Goal: Task Accomplishment & Management: Use online tool/utility

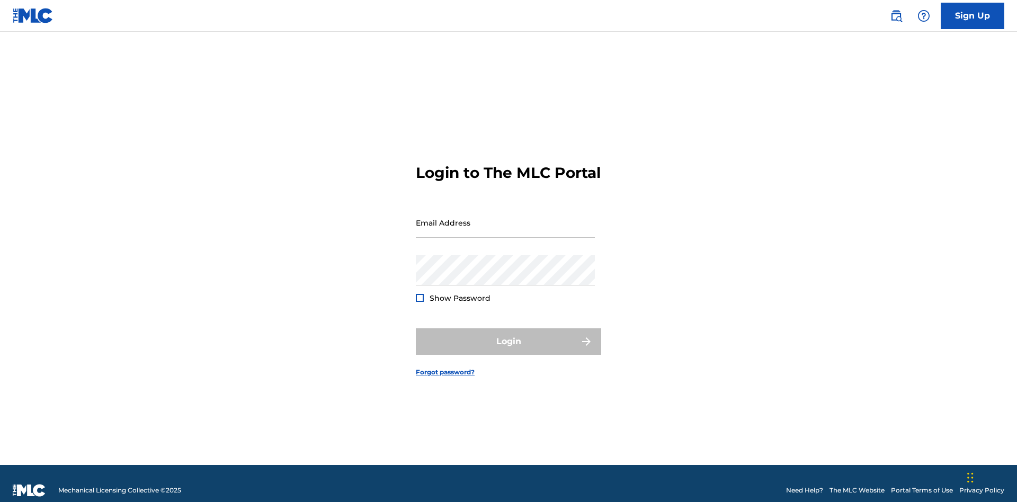
scroll to position [14, 0]
click at [505, 218] on input "Email Address" at bounding box center [505, 223] width 179 height 30
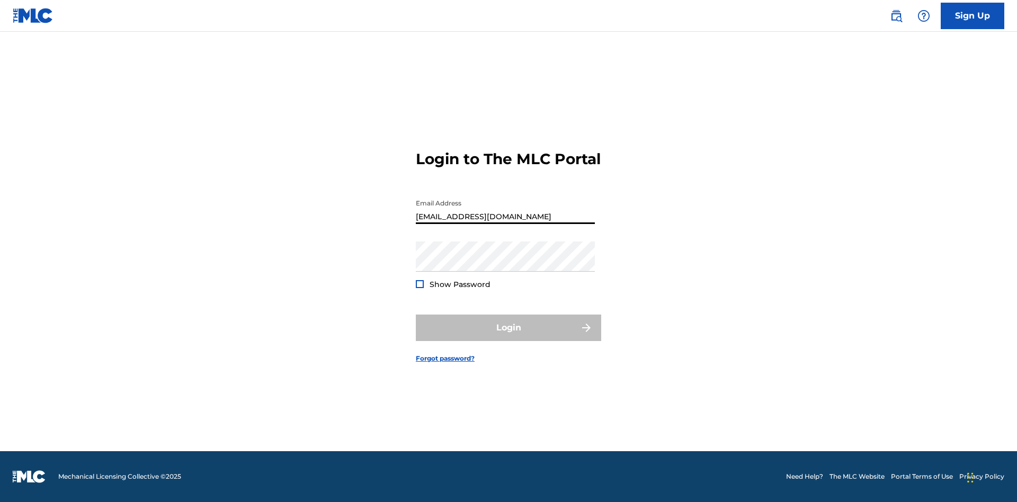
type input "Duke.McTesterson@gmail.com"
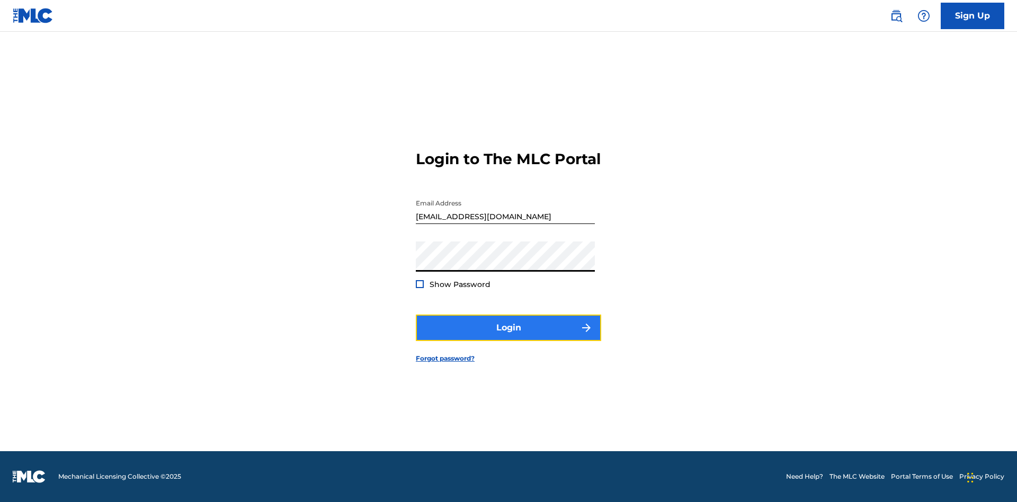
click at [508, 337] on button "Login" at bounding box center [508, 328] width 185 height 26
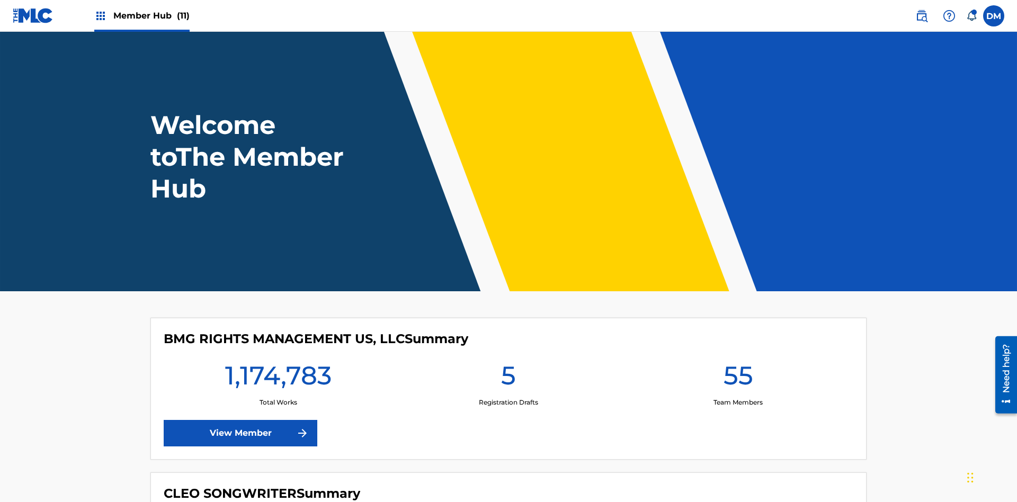
click at [151, 15] on span "Member Hub (11)" at bounding box center [151, 16] width 76 height 12
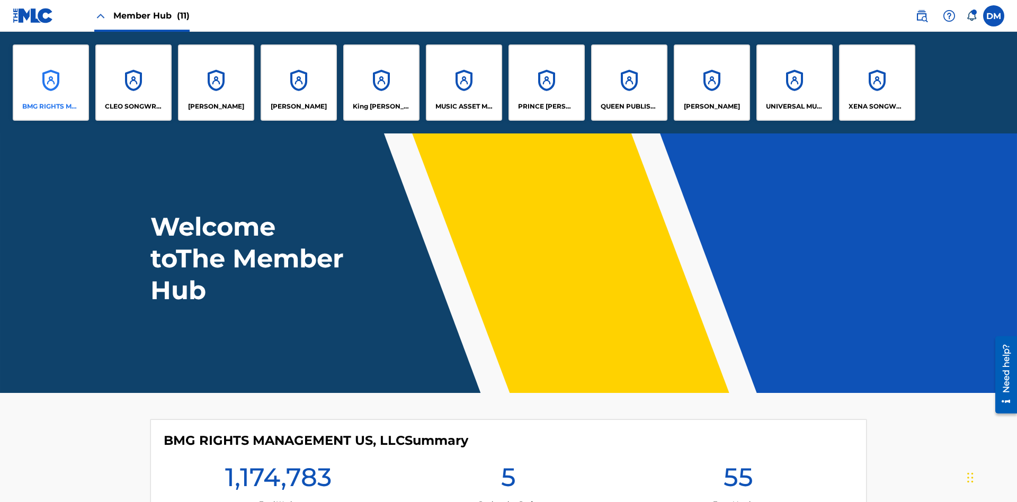
click at [51, 106] on p "BMG RIGHTS MANAGEMENT US, LLC" at bounding box center [51, 107] width 58 height 10
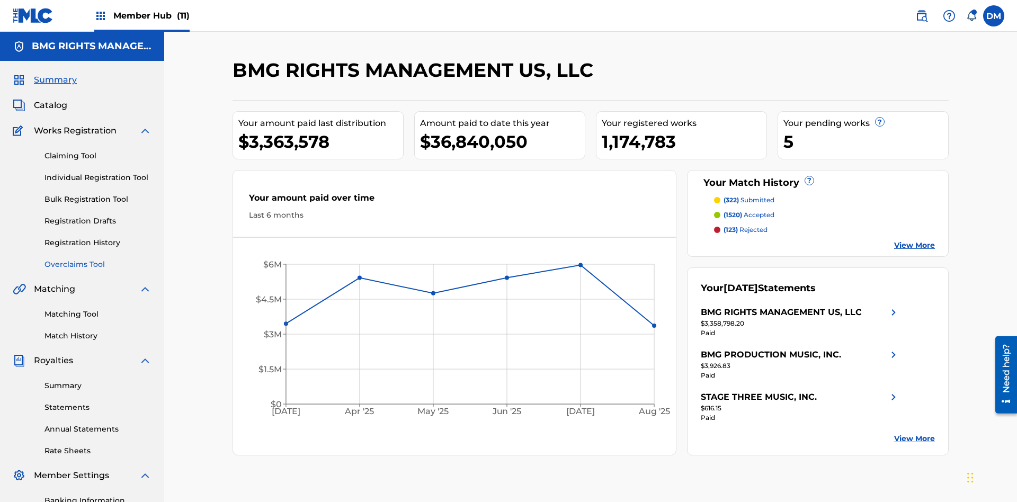
click at [98, 259] on link "Overclaims Tool" at bounding box center [97, 264] width 107 height 11
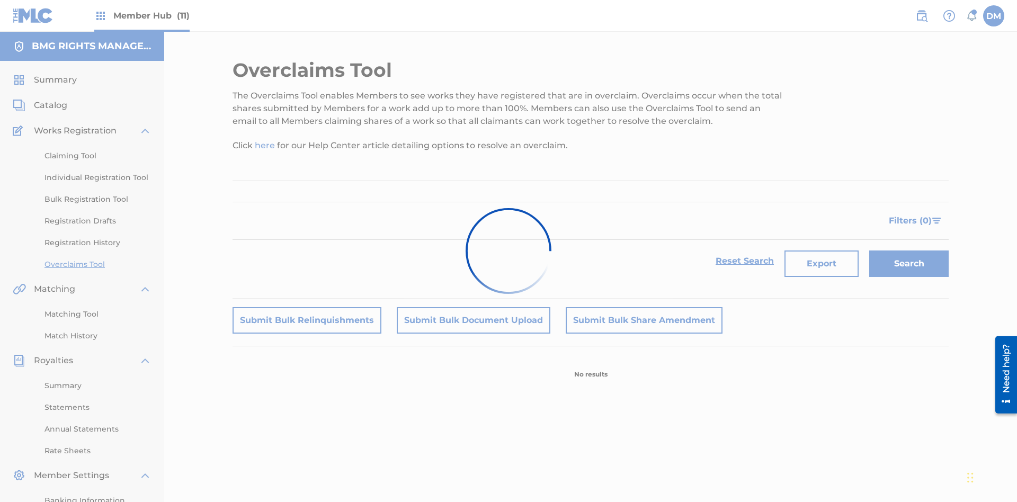
click at [911, 215] on span "Filters ( 0 )" at bounding box center [910, 221] width 43 height 13
click at [0, 0] on div "Search Form" at bounding box center [0, 0] width 0 height 0
click at [0, 0] on button "Apply Filters" at bounding box center [0, 0] width 0 height 0
